Goal: Information Seeking & Learning: Learn about a topic

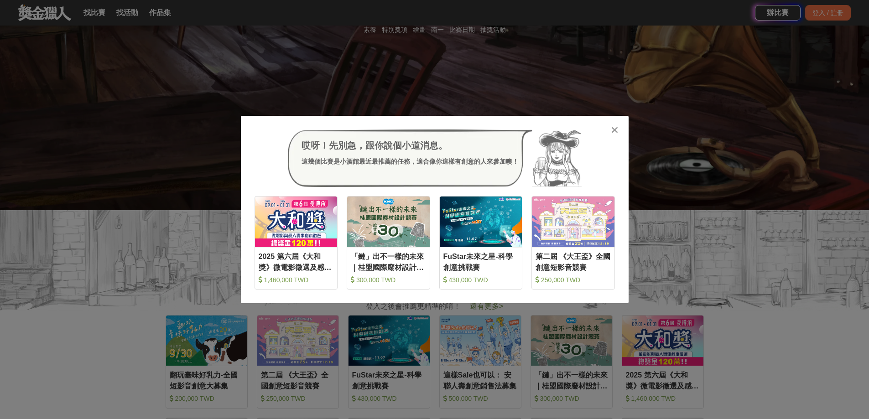
scroll to position [228, 0]
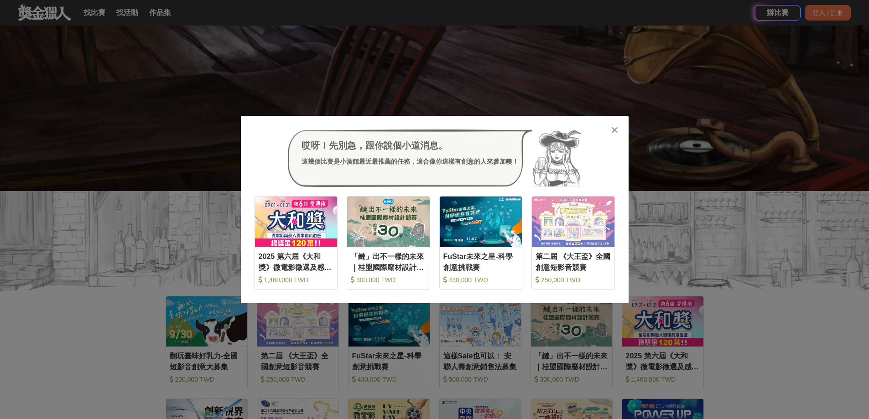
click at [614, 130] on icon at bounding box center [614, 129] width 7 height 9
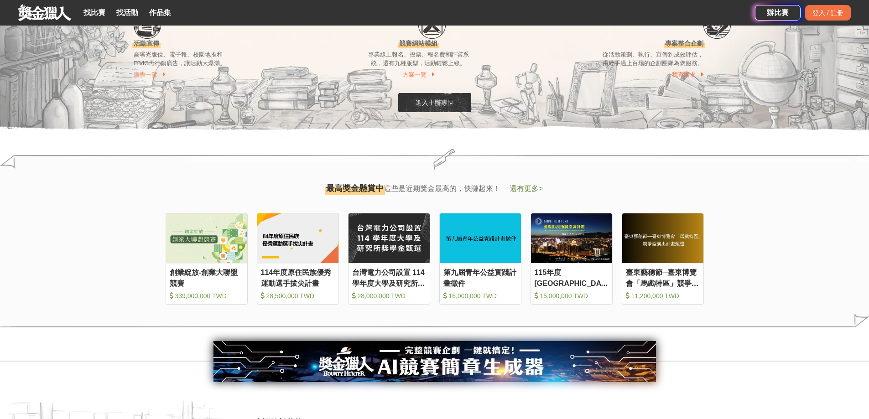
scroll to position [958, 0]
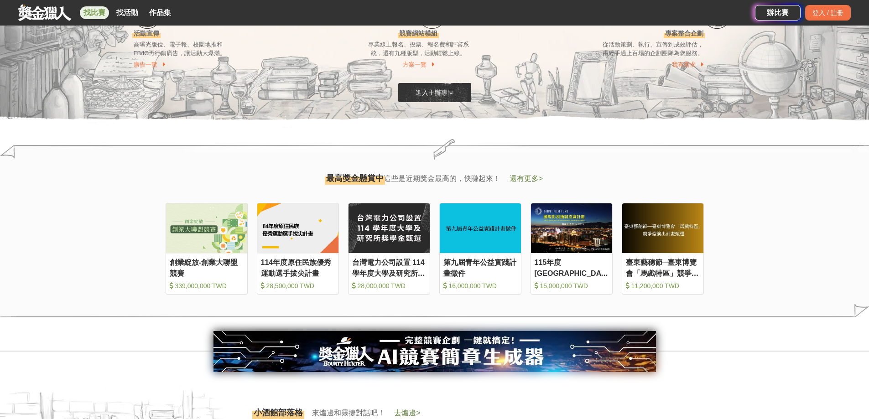
click at [94, 13] on link "找比賽" at bounding box center [94, 12] width 29 height 13
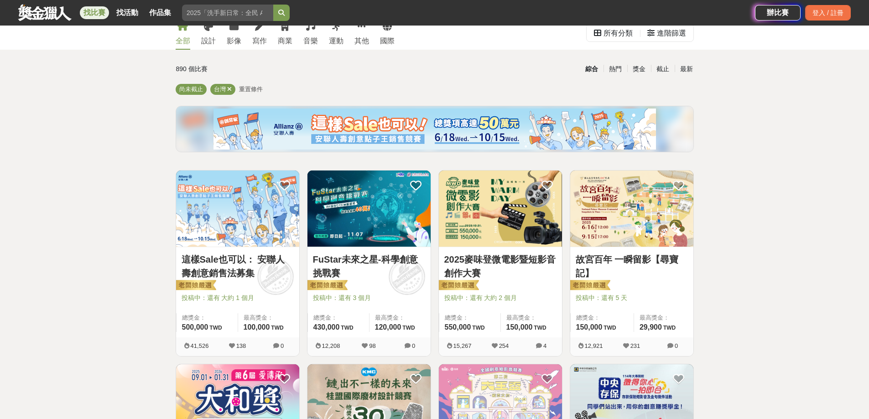
scroll to position [46, 0]
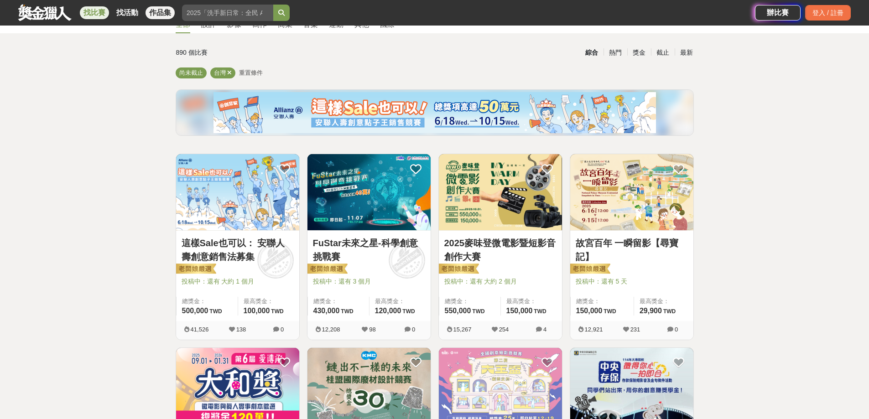
click at [166, 14] on link "作品集" at bounding box center [160, 12] width 29 height 13
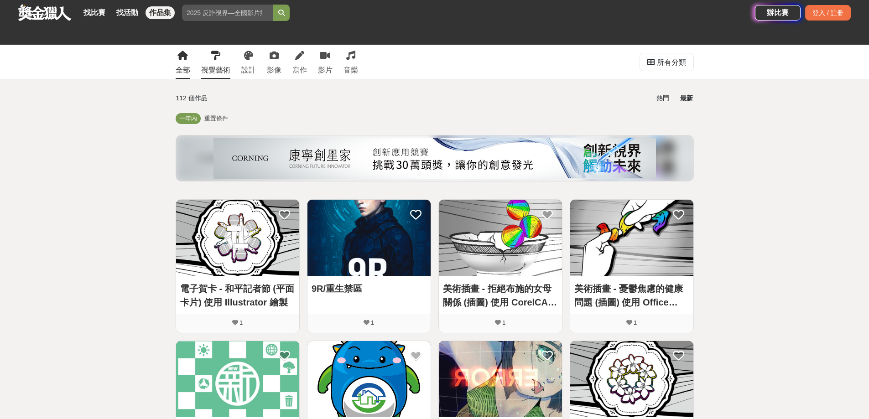
click at [215, 66] on div "視覺藝術" at bounding box center [215, 70] width 29 height 11
click at [218, 69] on div "視覺藝術" at bounding box center [215, 70] width 29 height 11
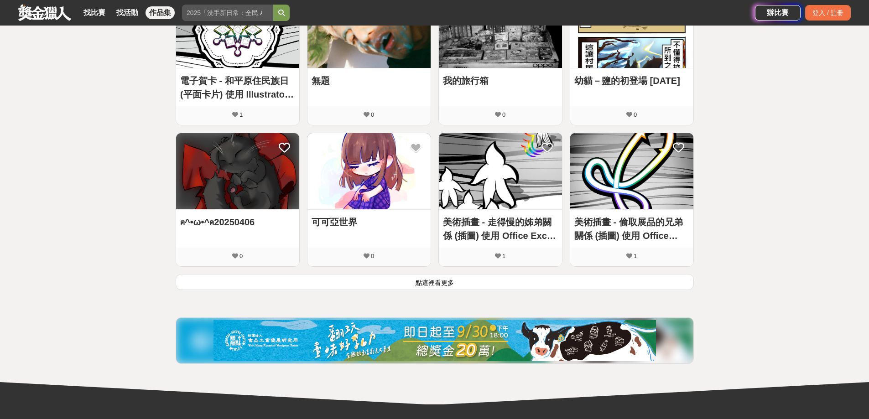
scroll to position [547, 0]
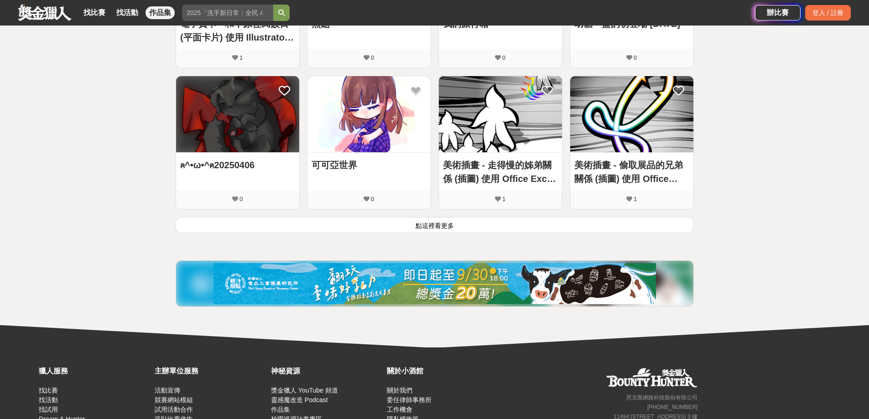
click at [439, 226] on button "點這裡看更多" at bounding box center [435, 225] width 518 height 16
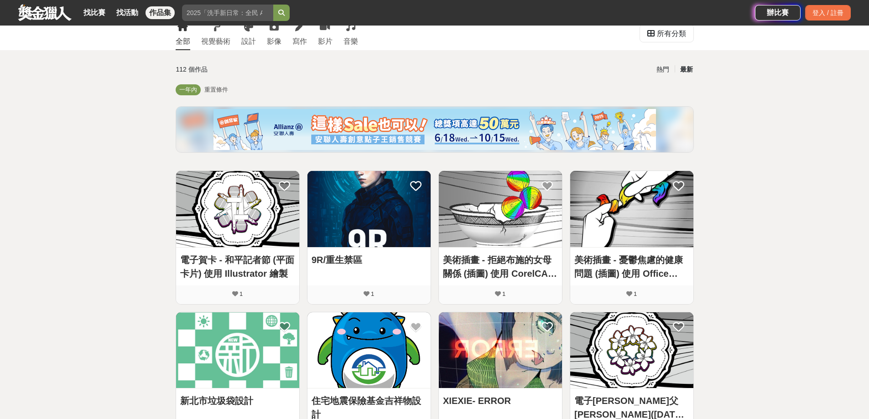
scroll to position [0, 0]
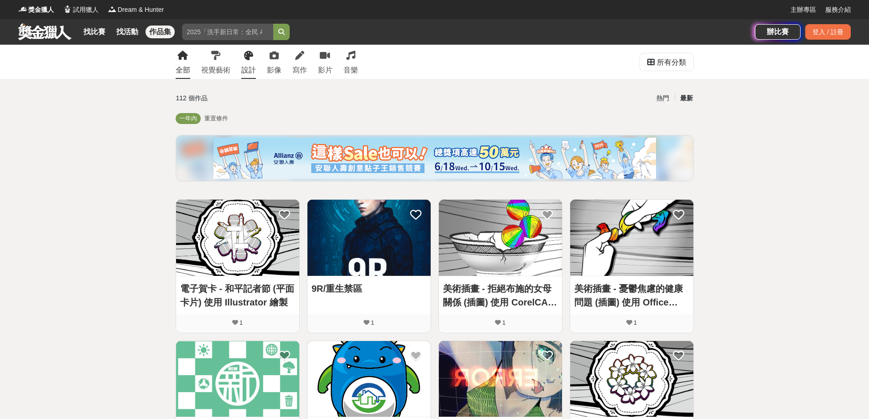
click at [247, 56] on icon at bounding box center [248, 55] width 9 height 9
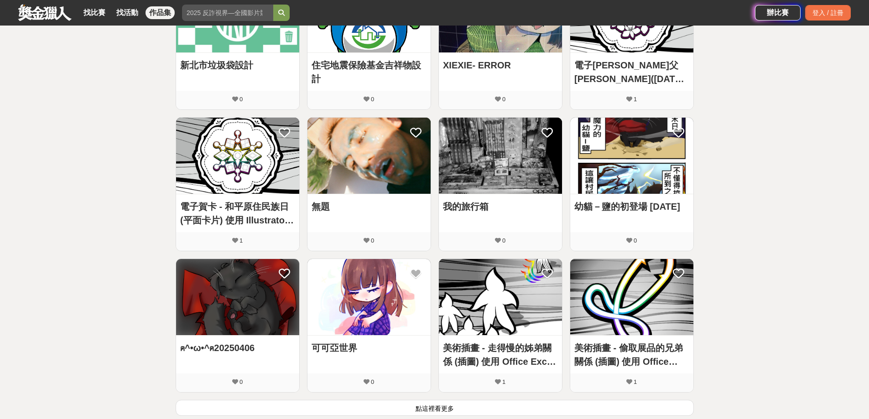
scroll to position [365, 0]
click at [95, 14] on link "找比賽" at bounding box center [94, 12] width 29 height 13
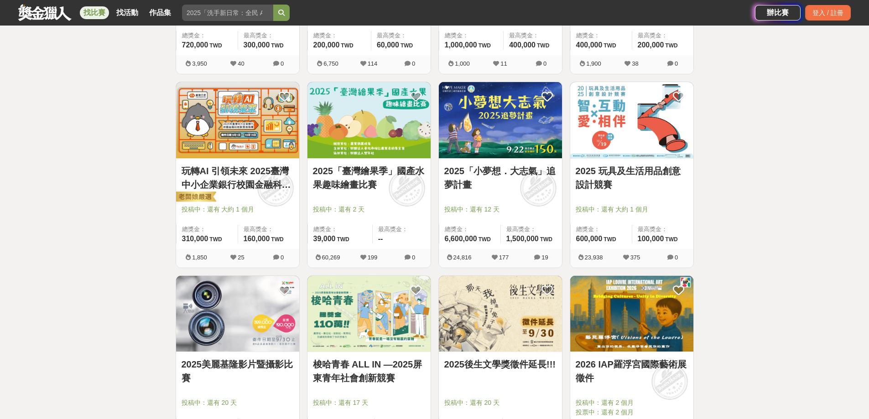
scroll to position [730, 0]
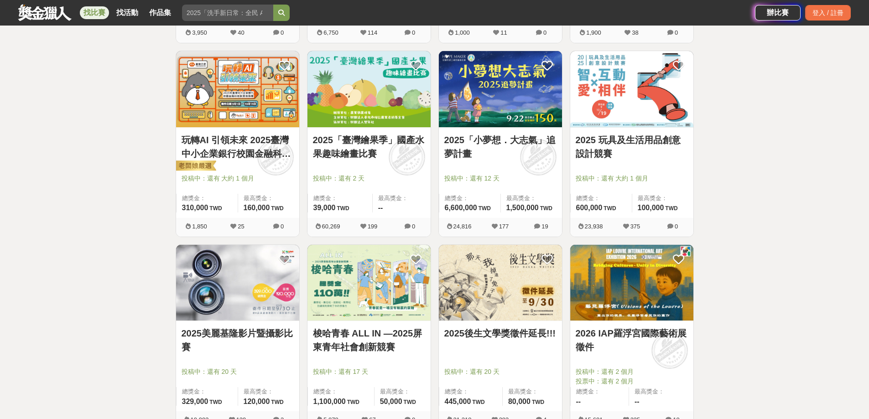
click at [368, 137] on link "2025「臺灣繪果季」國產水果趣味繪畫比賽" at bounding box center [369, 146] width 112 height 27
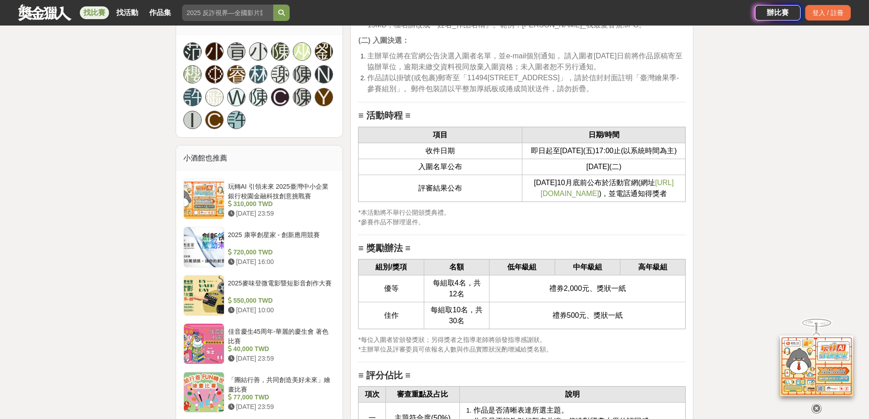
scroll to position [867, 0]
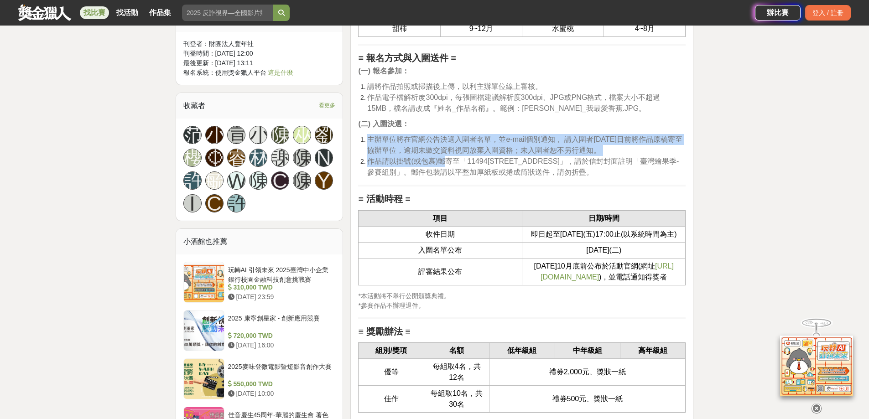
drag, startPoint x: 448, startPoint y: 162, endPoint x: 646, endPoint y: 181, distance: 198.8
click at [646, 181] on div "≡ 比賽目的 ≡ 為落實食農教育理念，農業部農糧署推廣從土地開始，逐步引導國人深入文化底蘊和生活型態，回溯飲食、農業及環境之間的連結，提升國人對於在地農業的認…" at bounding box center [522, 111] width 328 height 1326
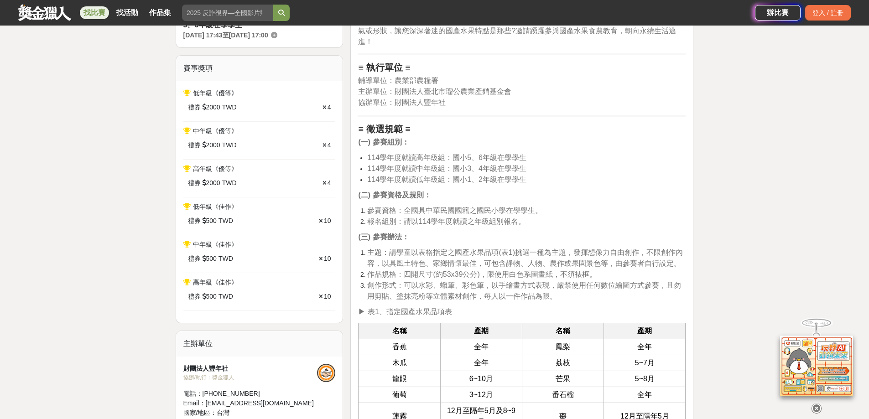
scroll to position [365, 0]
drag, startPoint x: 400, startPoint y: 80, endPoint x: 468, endPoint y: 80, distance: 68.4
click at [468, 80] on p "輔導單位：農業部農糧署 主辦單位：財團法人臺北市瑠公農業產銷基金會 協辦單位：財團法人豐年社" at bounding box center [522, 93] width 328 height 33
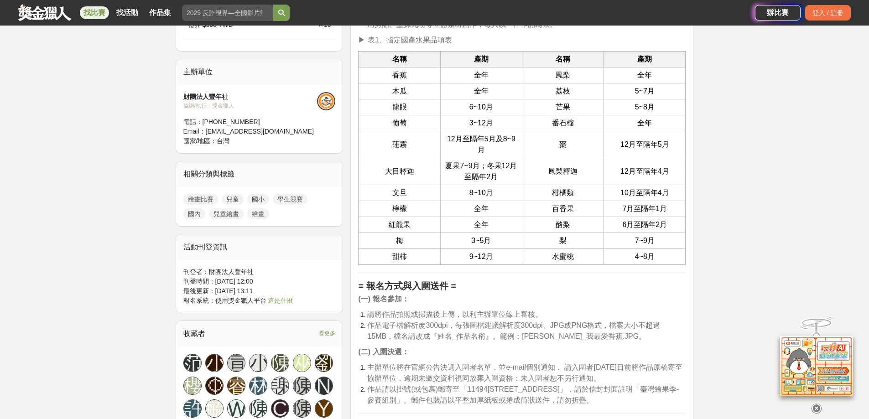
scroll to position [775, 0]
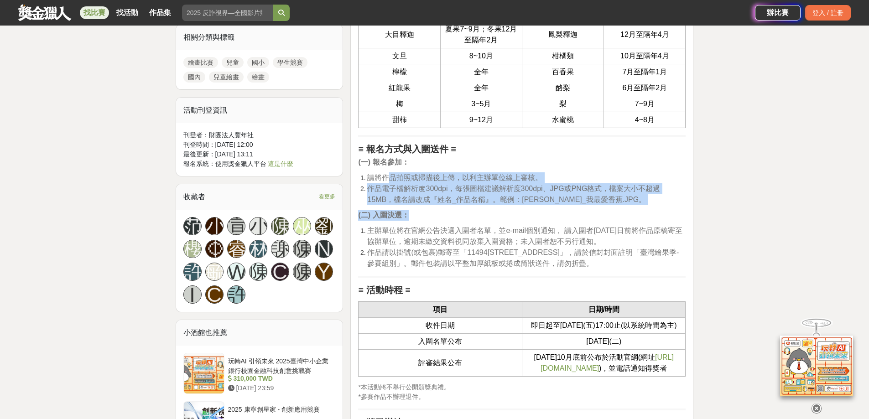
drag, startPoint x: 390, startPoint y: 175, endPoint x: 612, endPoint y: 211, distance: 225.0
click at [612, 211] on div "≡ 比賽目的 ≡ 為落實食農教育理念，農業部農糧署推廣從土地開始，逐步引導國人深入文化底蘊和生活型態，回溯飲食、農業及環境之間的連結，提升國人對於在地農業的認…" at bounding box center [522, 202] width 328 height 1326
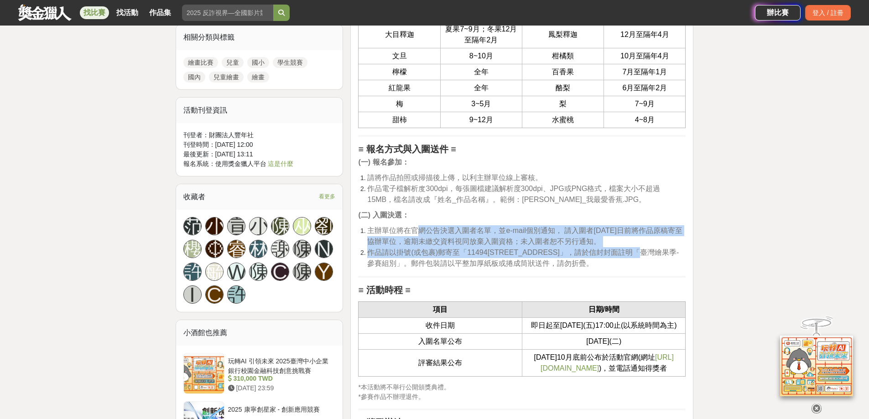
drag, startPoint x: 419, startPoint y: 228, endPoint x: 665, endPoint y: 250, distance: 246.4
click at [665, 250] on ol "主辦單位將在官網公告決選入圍者名單，並e-mail個別通知， 請入圍者114年10月5日前將作品原稿寄至協辦單位，逾期未繳交資料視同放棄入圍資格；未入圍者恕不…" at bounding box center [522, 247] width 328 height 44
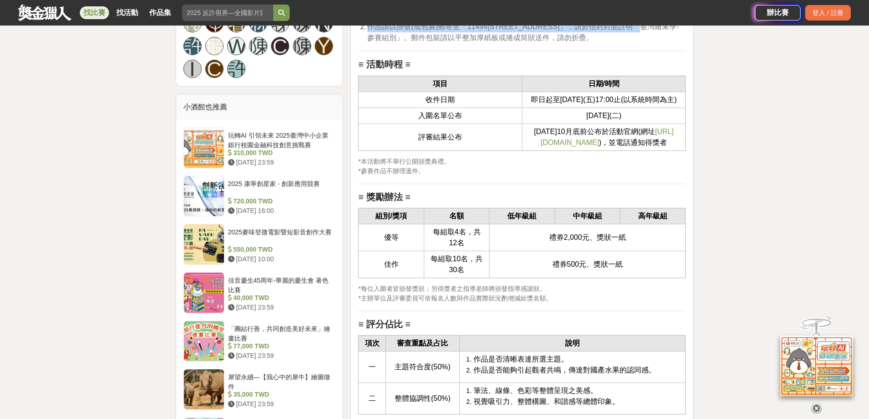
scroll to position [1003, 0]
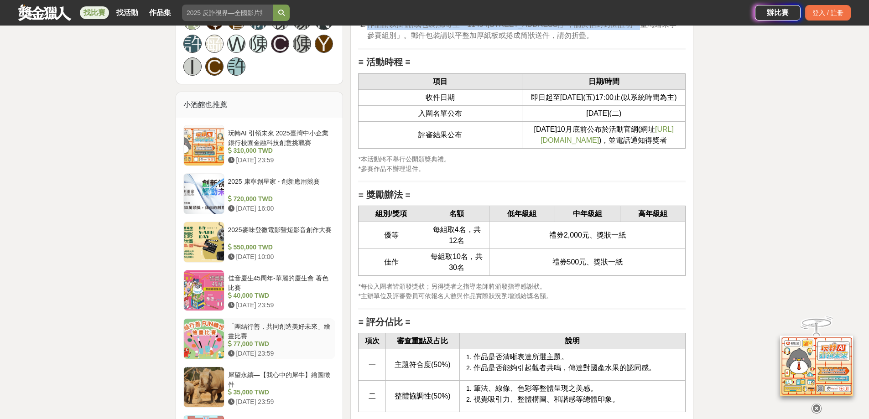
click at [217, 337] on div at bounding box center [204, 339] width 40 height 40
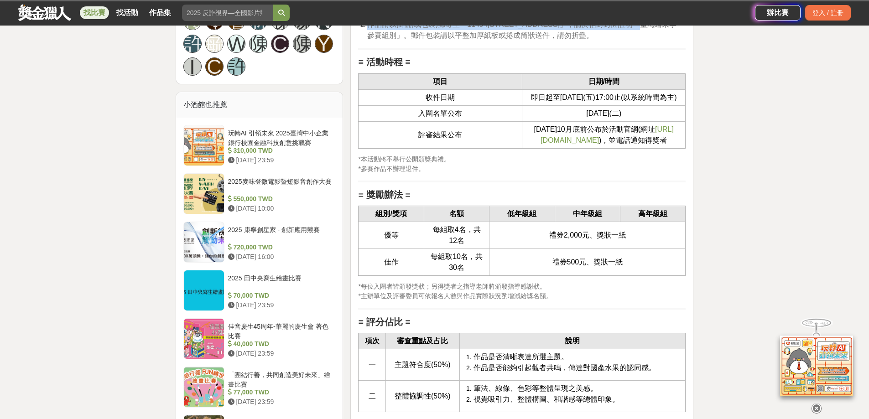
scroll to position [993, 0]
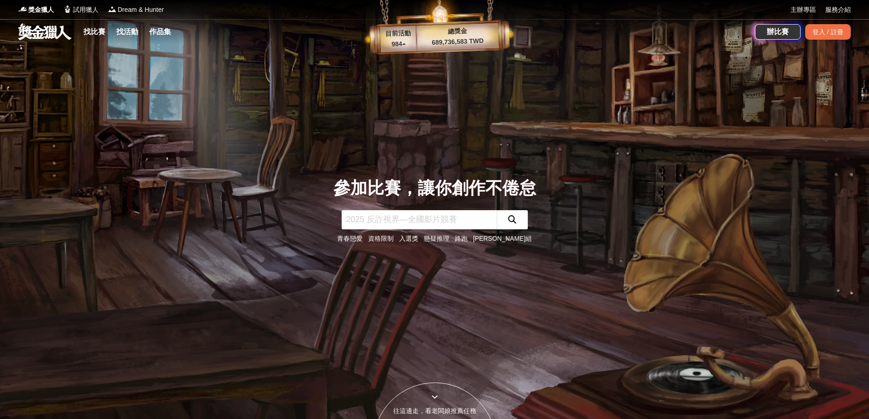
click at [418, 240] on link "入選獎" at bounding box center [408, 238] width 19 height 7
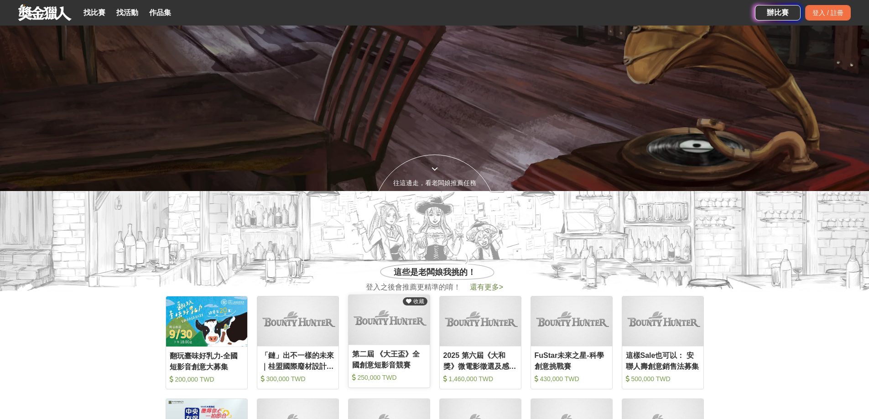
scroll to position [182, 0]
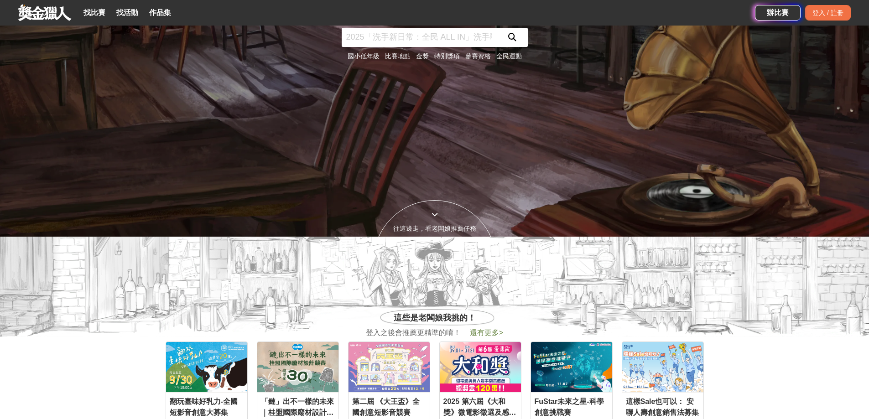
click at [425, 55] on link "金獎" at bounding box center [422, 55] width 13 height 7
